Goal: Check status: Check status

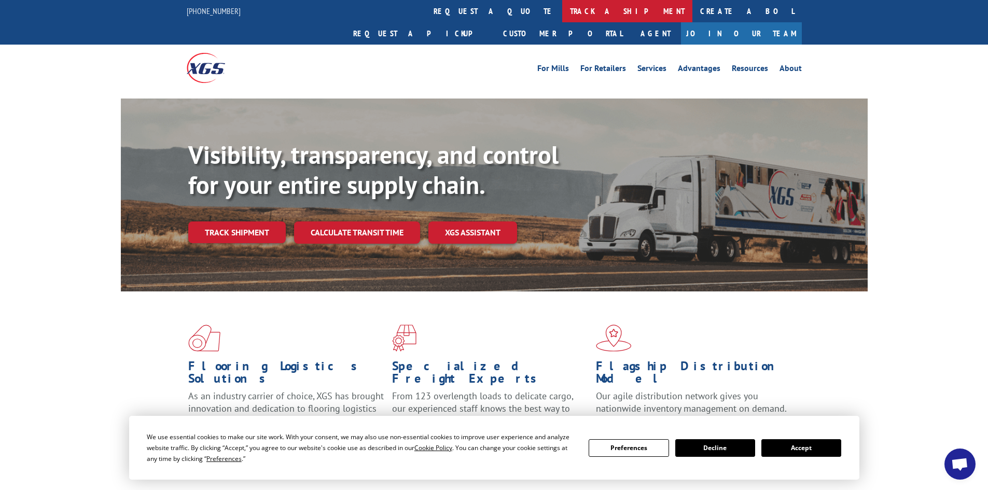
click at [562, 9] on link "track a shipment" at bounding box center [627, 11] width 130 height 22
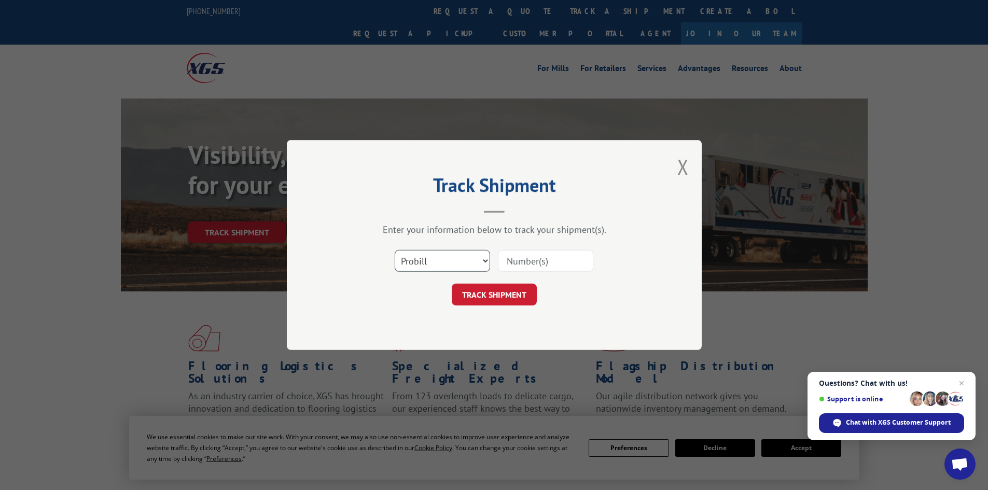
click at [446, 258] on select "Select category... Probill BOL PO" at bounding box center [442, 261] width 95 height 22
select select "bol"
click at [395, 250] on select "Select category... Probill BOL PO" at bounding box center [442, 261] width 95 height 22
click at [545, 264] on input at bounding box center [545, 261] width 95 height 22
paste input "5228494"
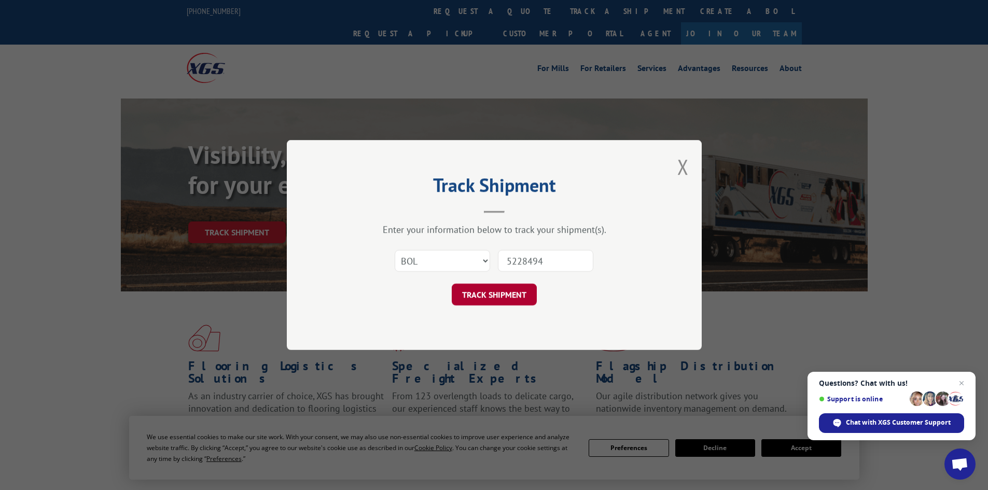
type input "5228494"
click at [489, 296] on button "TRACK SHIPMENT" at bounding box center [494, 295] width 85 height 22
